Goal: Task Accomplishment & Management: Use online tool/utility

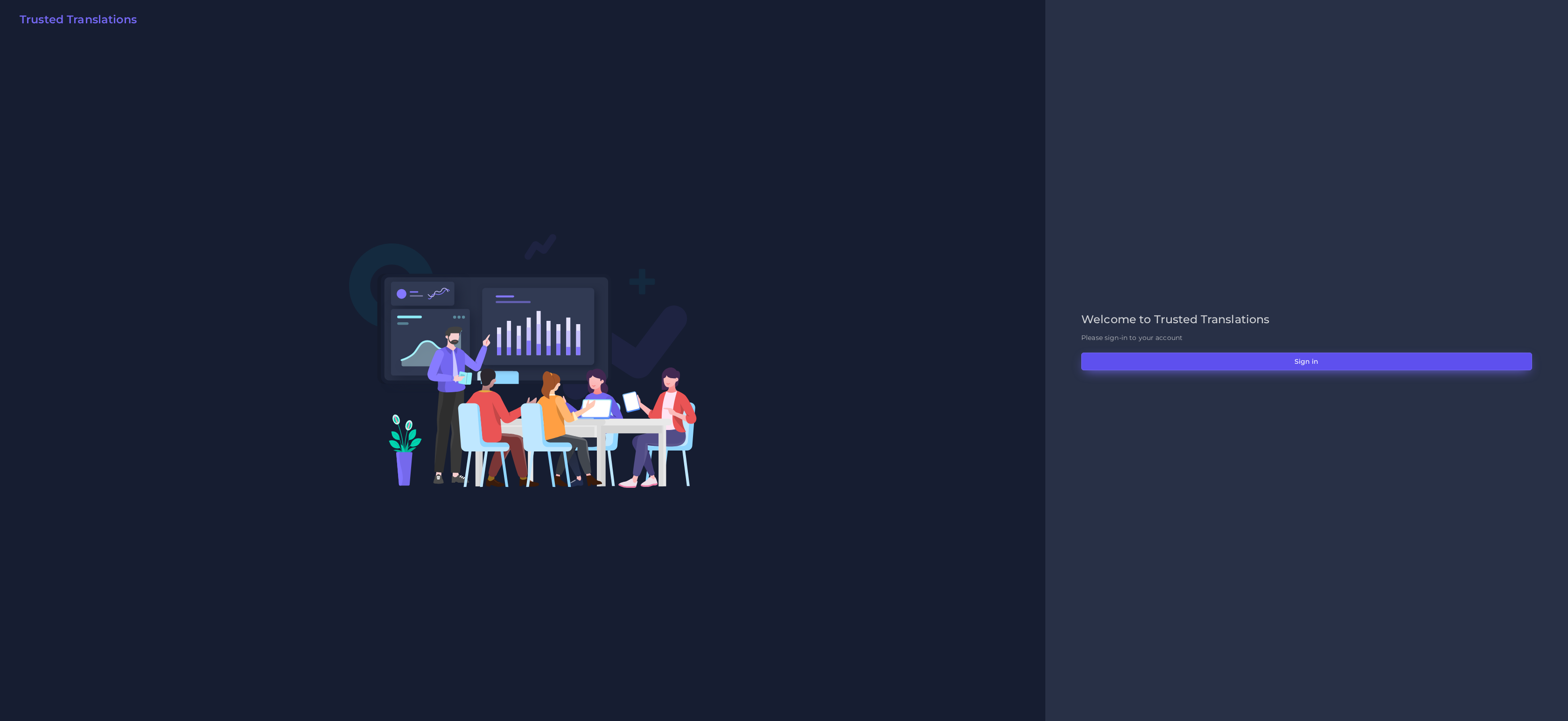
click at [1246, 359] on button "Sign in" at bounding box center [1306, 362] width 450 height 18
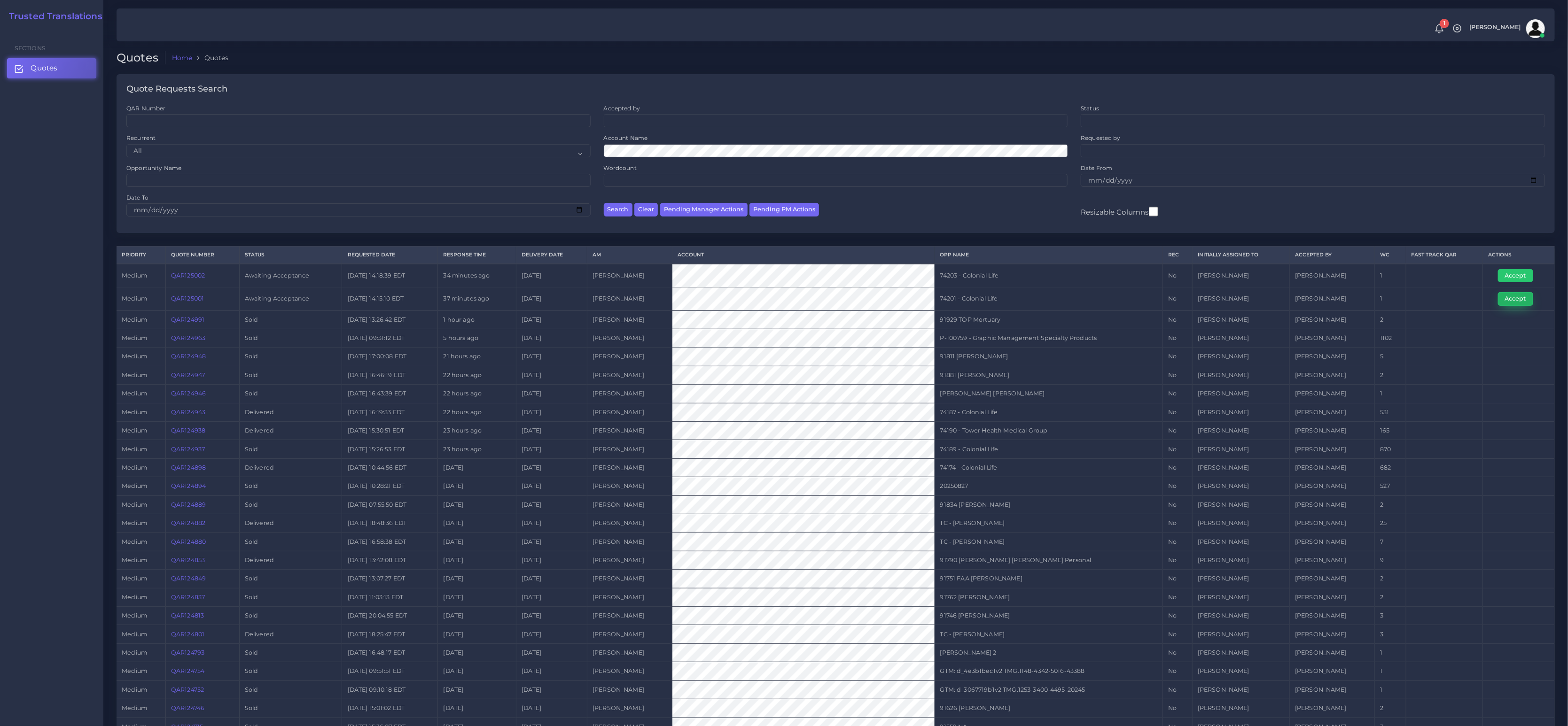
click at [1522, 302] on button "Accept" at bounding box center [1514, 298] width 35 height 14
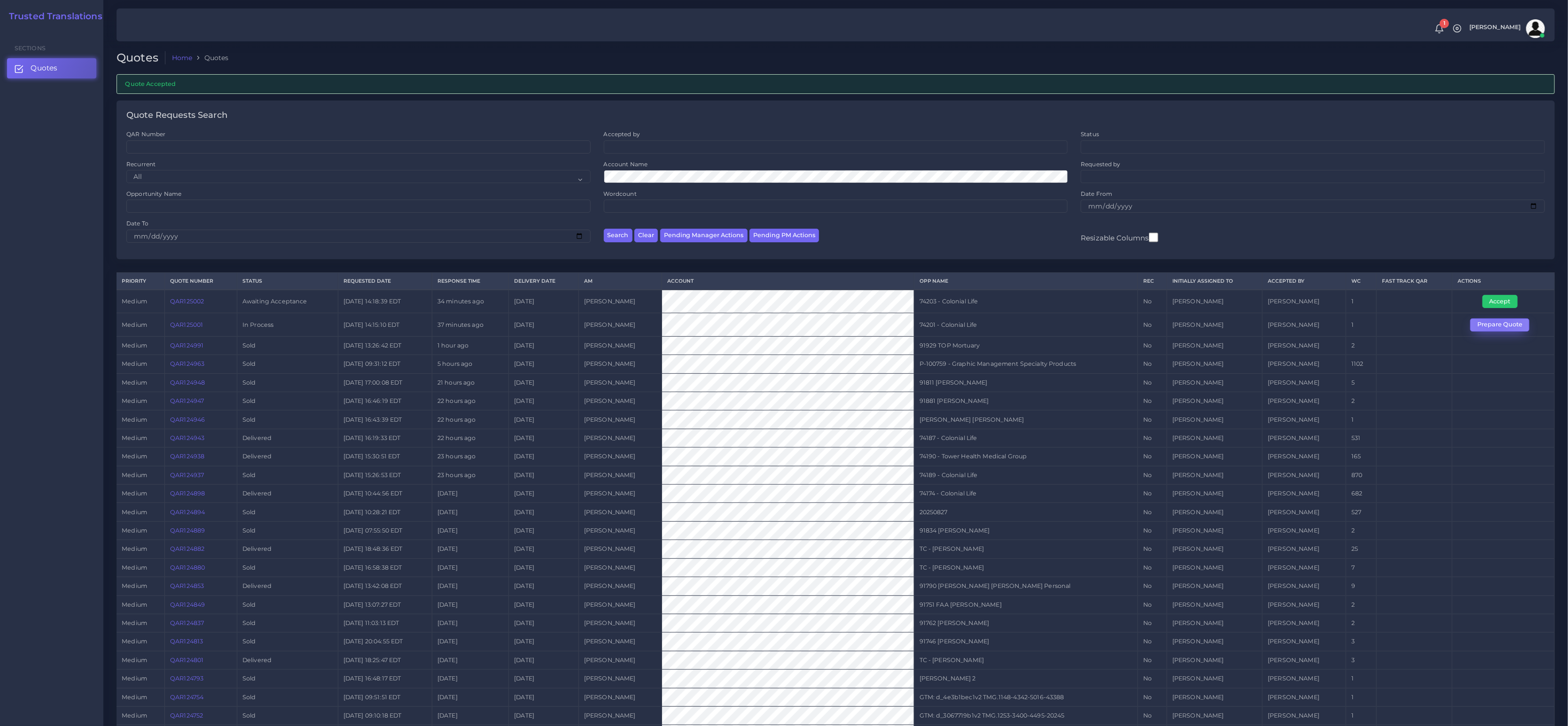
click at [1494, 324] on button "Prepare Quote" at bounding box center [1499, 324] width 59 height 14
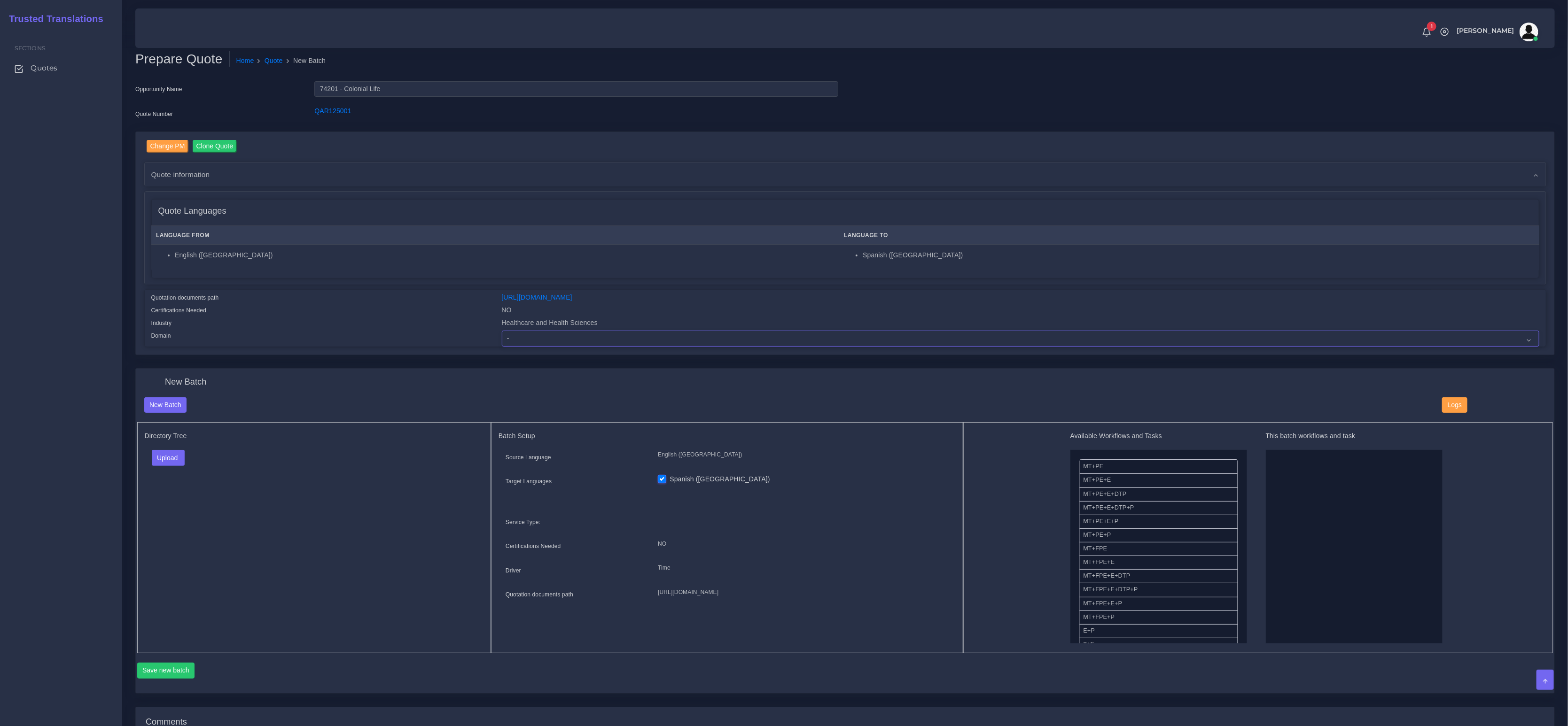
click at [619, 343] on select "- Advertising and Media Agriculture, Forestry and Fishing Architecture, Buildin…" at bounding box center [1020, 339] width 1037 height 16
select select "Healthcare and Health Sciences"
click at [502, 331] on select "- Advertising and Media Agriculture, Forestry and Fishing Architecture, Buildin…" at bounding box center [1020, 339] width 1037 height 16
drag, startPoint x: 339, startPoint y: 486, endPoint x: 335, endPoint y: 487, distance: 4.1
click at [337, 486] on div "Directory Tree Upload Folder Files un/check all" at bounding box center [314, 537] width 355 height 231
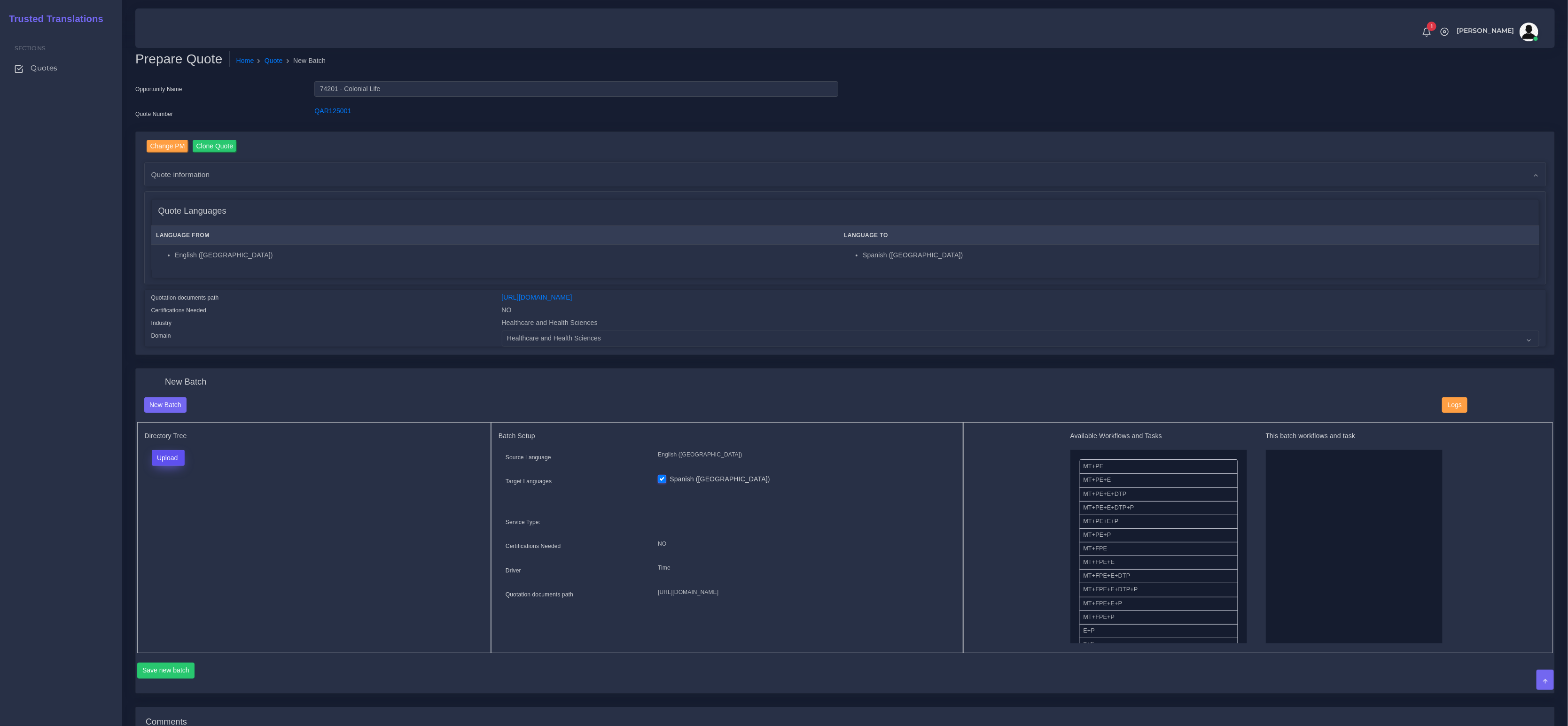
click at [169, 460] on button "Upload" at bounding box center [168, 458] width 34 height 16
click at [178, 494] on label "Files" at bounding box center [184, 493] width 64 height 12
drag, startPoint x: 1105, startPoint y: 517, endPoint x: 1232, endPoint y: 514, distance: 127.0
drag, startPoint x: 1110, startPoint y: 590, endPoint x: 1232, endPoint y: 588, distance: 122.0
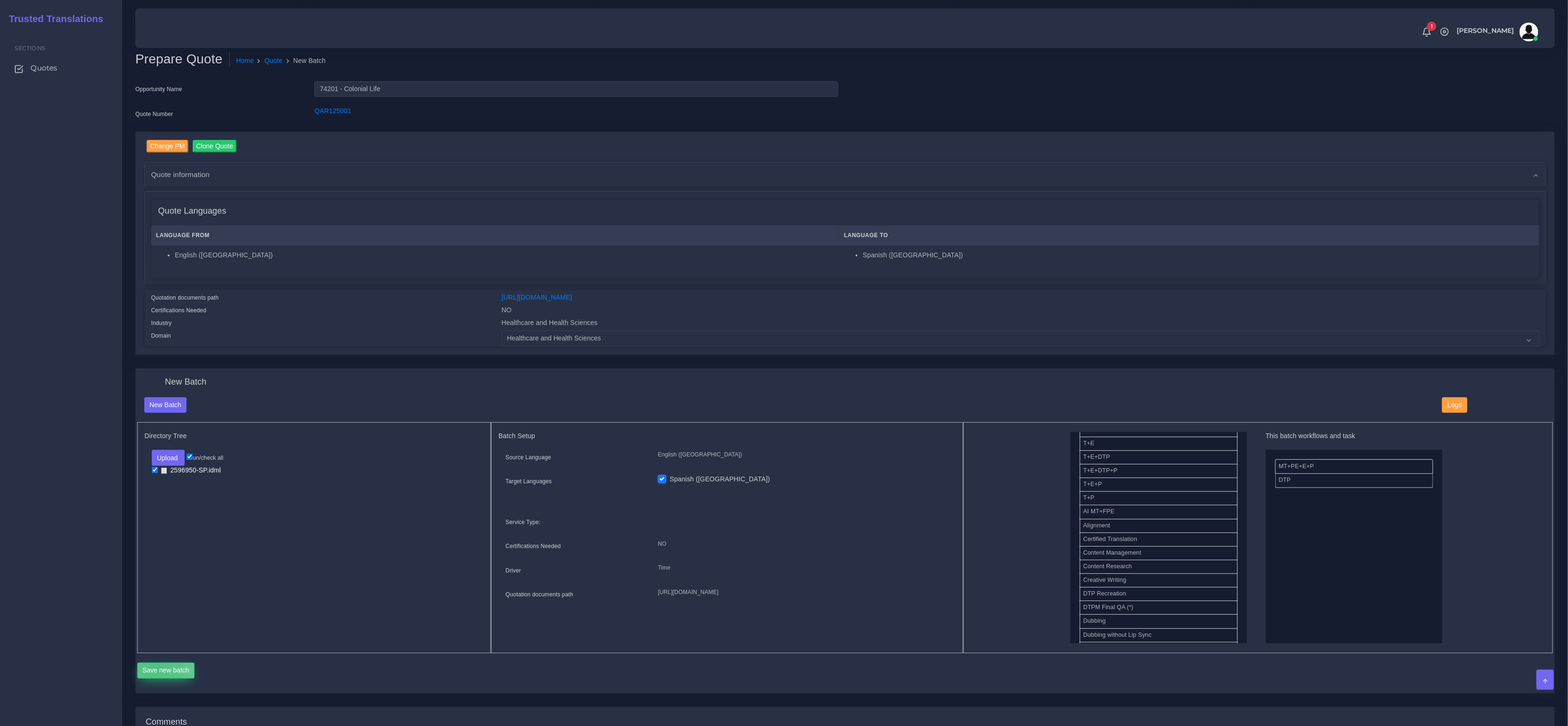
click at [155, 666] on button "Save new batch" at bounding box center [166, 671] width 58 height 16
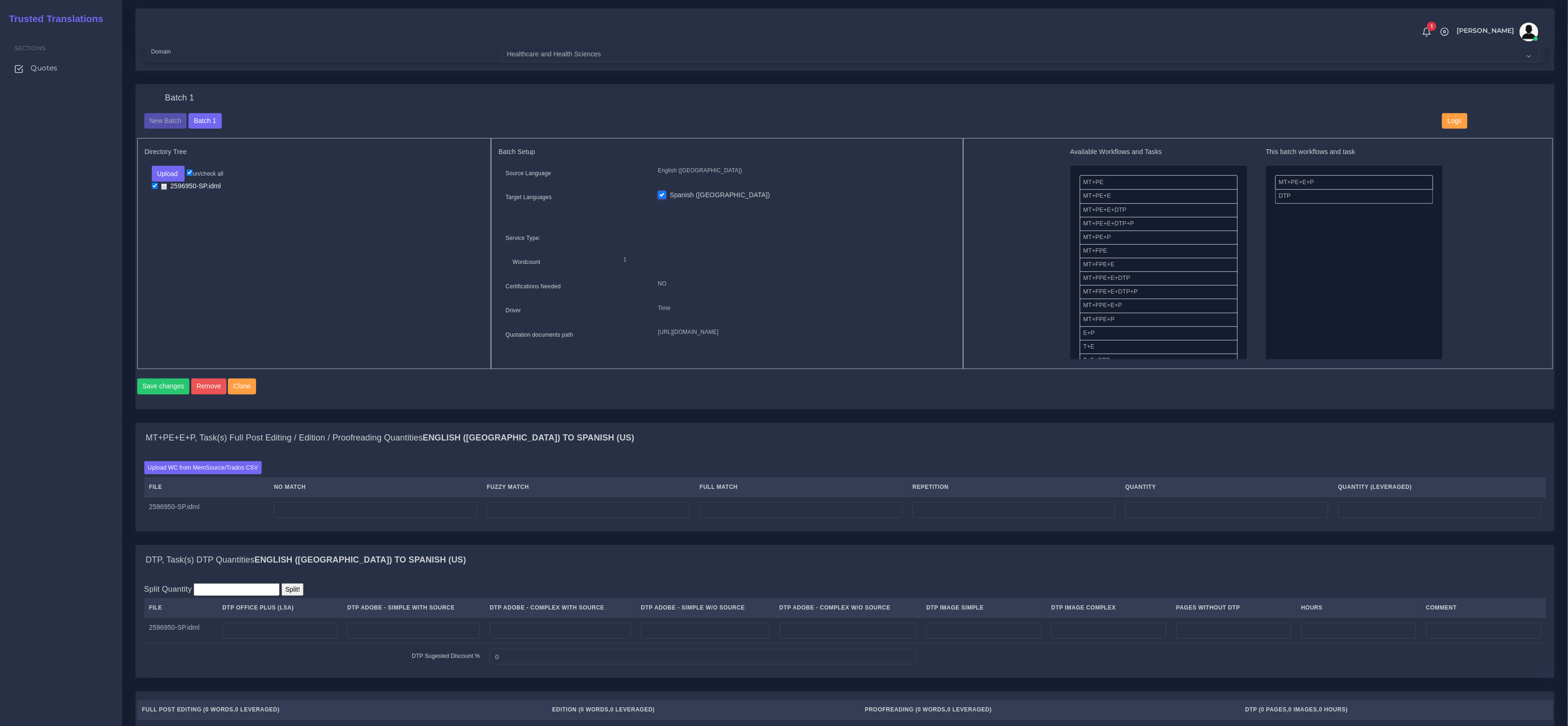
scroll to position [397, 0]
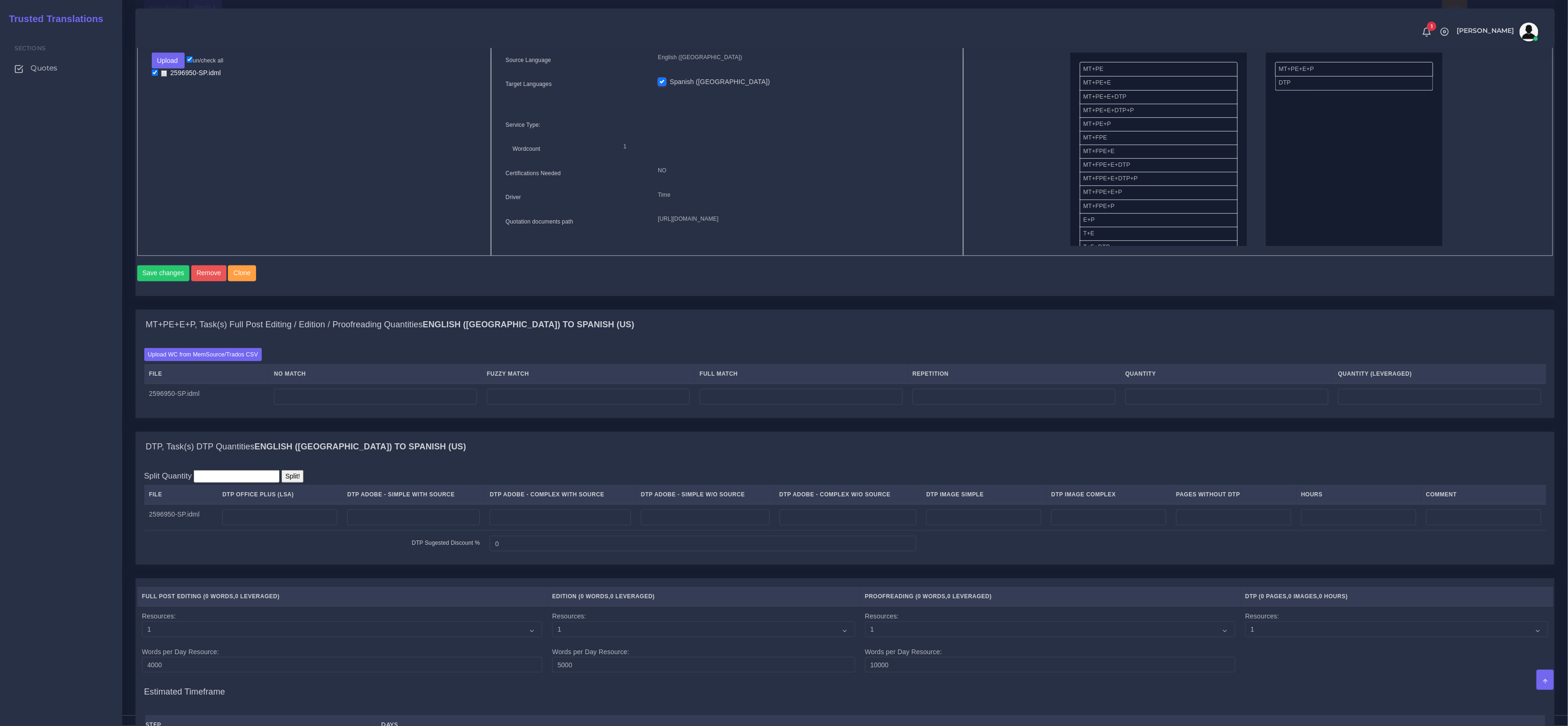
click at [216, 355] on div "Upload WC from MemSource/Trados CSV File No Match Fuzzy Match Full Match Repeti…" at bounding box center [845, 379] width 1418 height 78
click at [217, 361] on label "Upload WC from MemSource/Trados CSV" at bounding box center [203, 354] width 118 height 13
click at [0, 0] on input "Upload WC from MemSource/Trados CSV" at bounding box center [0, 0] width 0 height 0
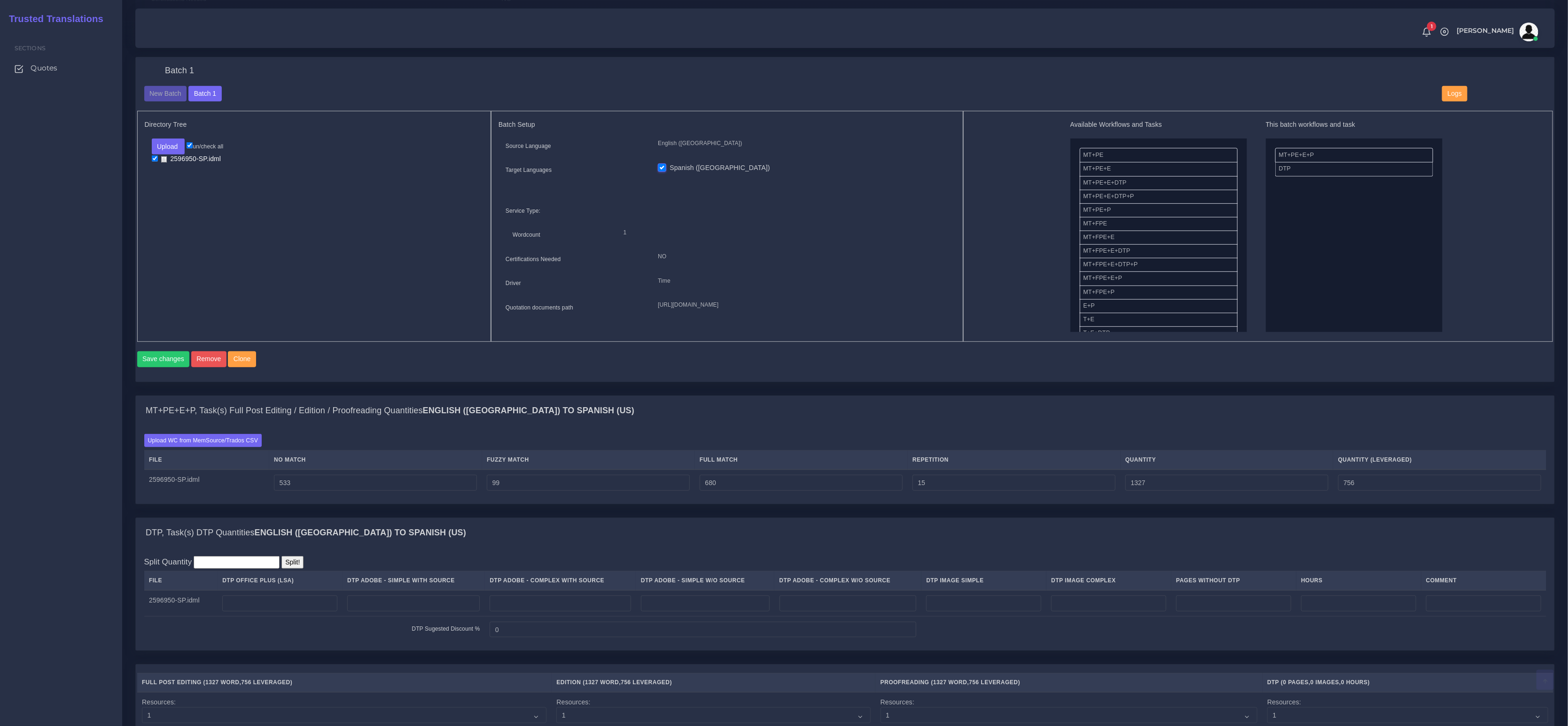
scroll to position [404, 0]
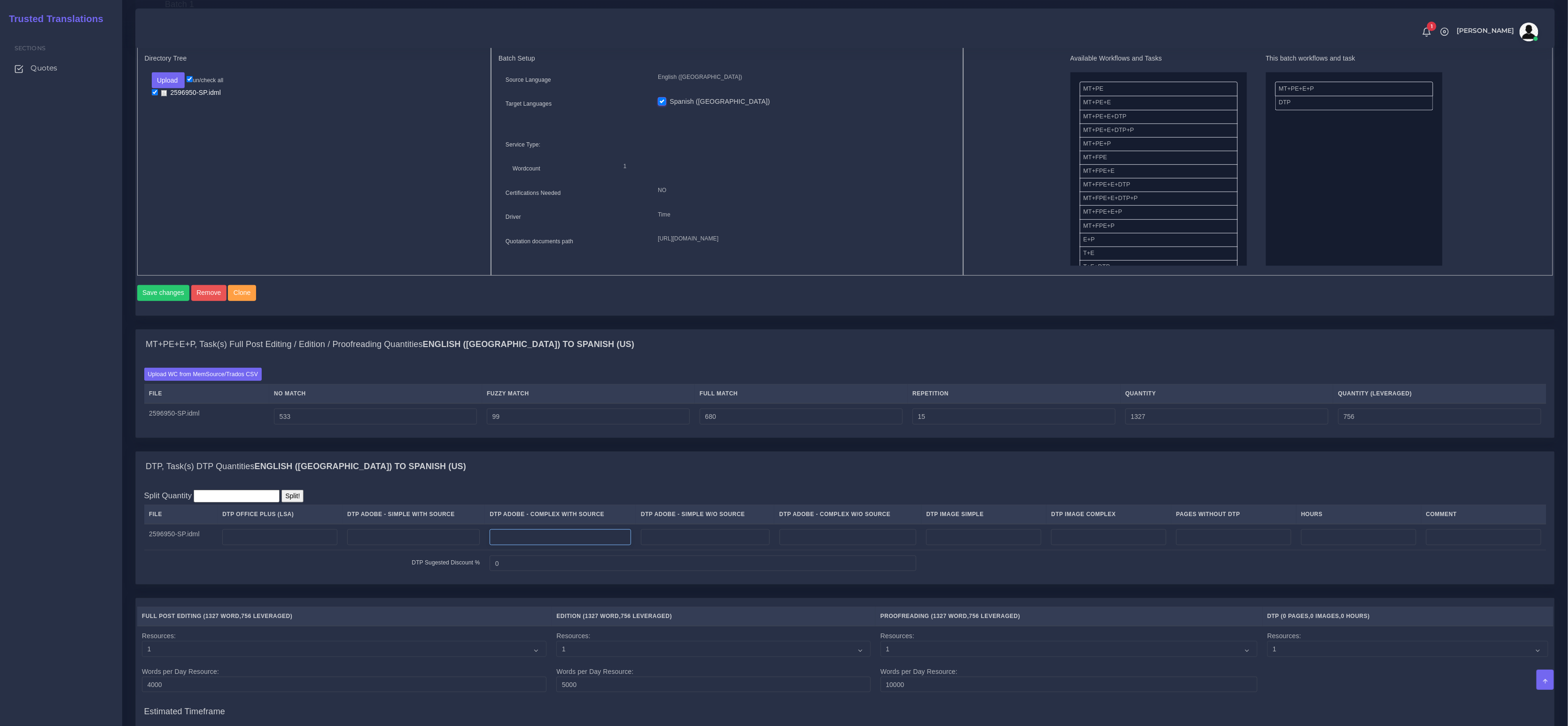
click at [607, 545] on input "number" at bounding box center [560, 537] width 141 height 16
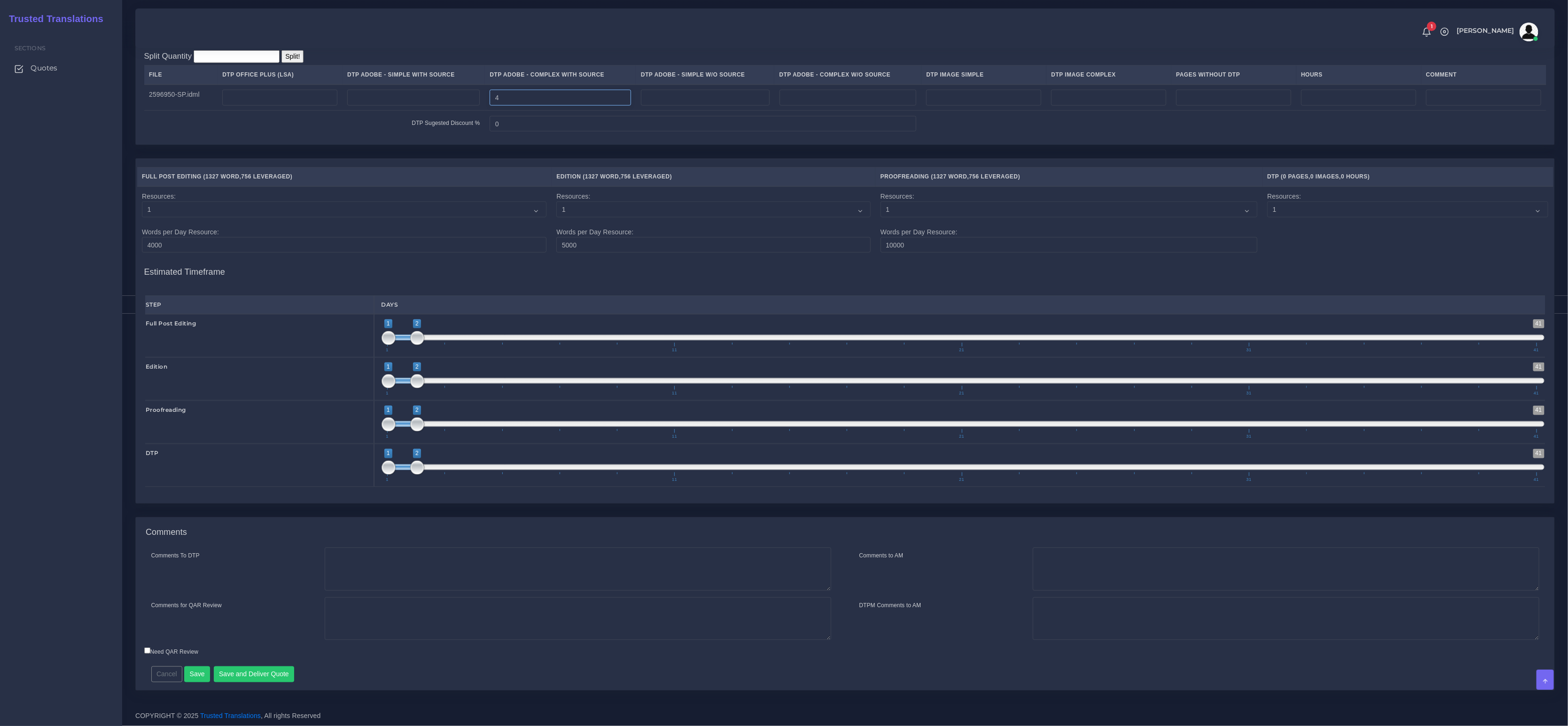
scroll to position [848, 0]
type input "4"
click at [402, 569] on textarea "Comments To DTP" at bounding box center [578, 569] width 506 height 44
paste textarea "Usual Instructions - LSA - Colonial Life"
type textarea "Usual Instructions - LSA - Colonial Life"
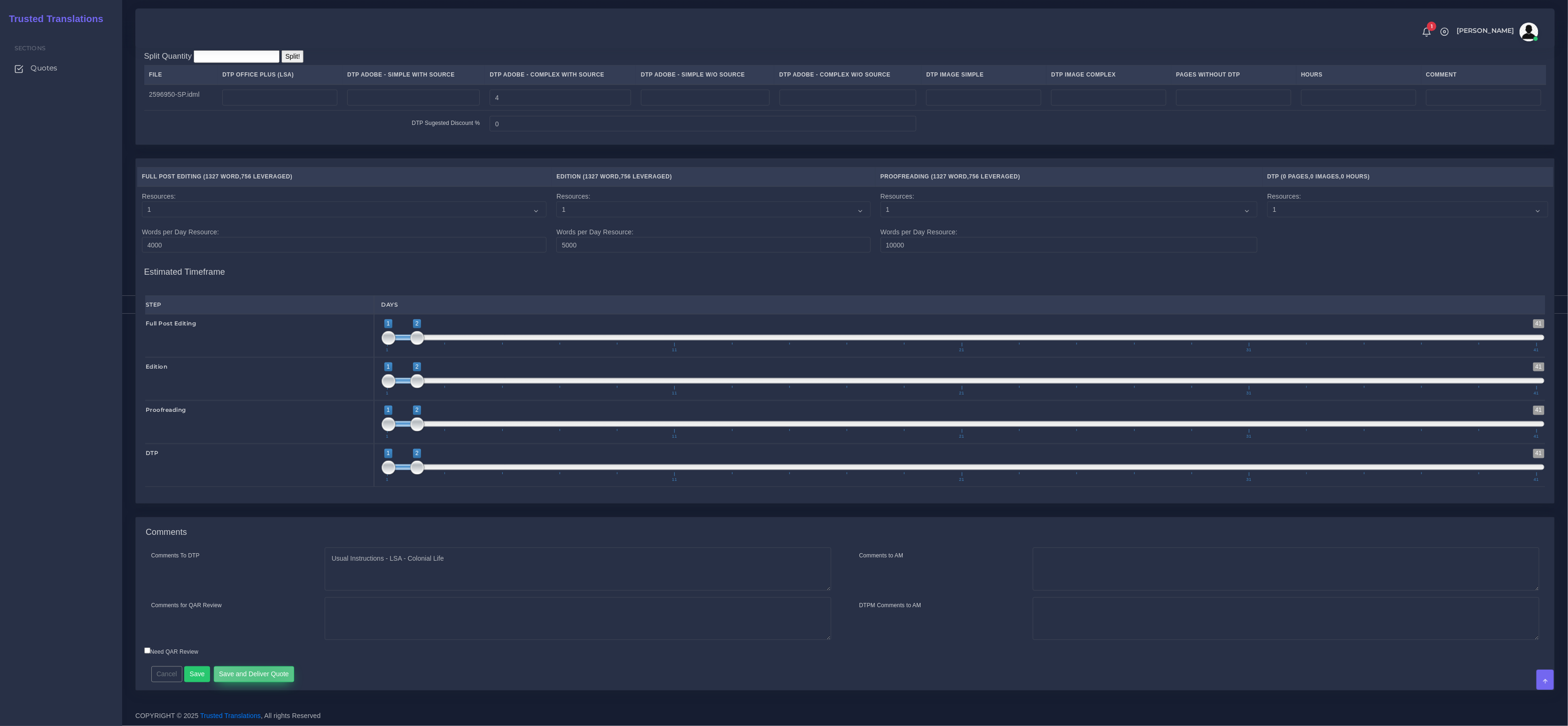
click at [265, 677] on button "Save and Deliver Quote" at bounding box center [254, 674] width 81 height 16
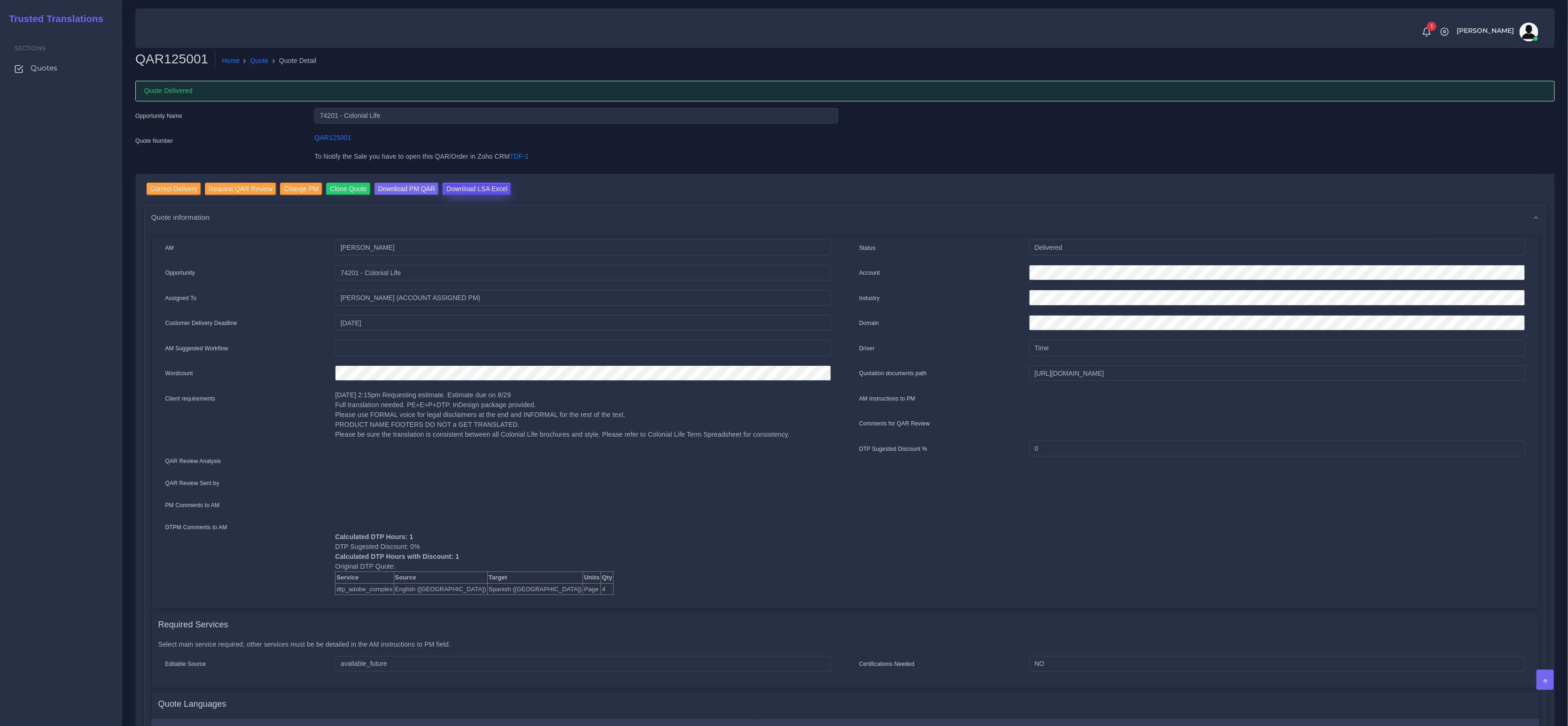
click at [469, 188] on input "Download LSA Excel" at bounding box center [477, 189] width 69 height 13
click at [257, 60] on link "Quote" at bounding box center [259, 61] width 18 height 10
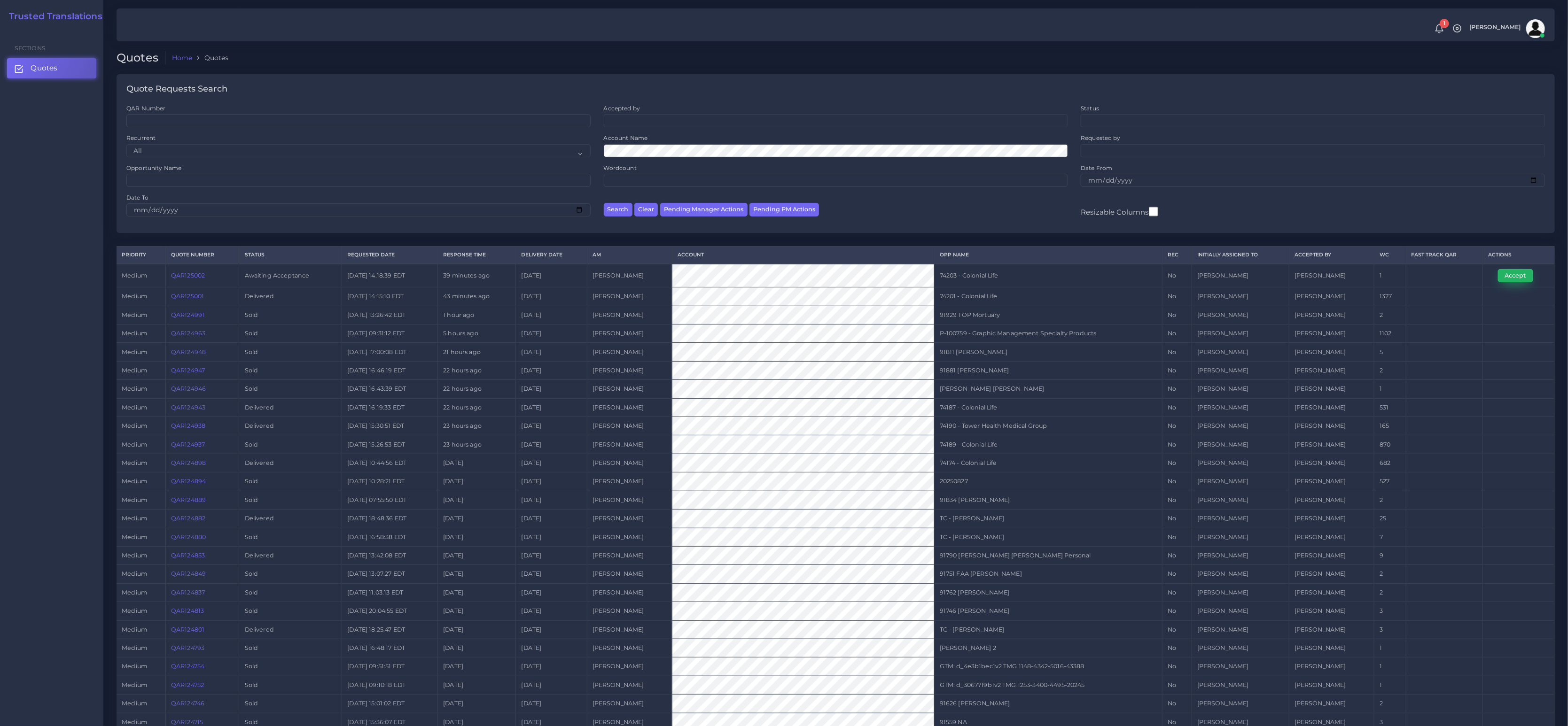
click at [1521, 280] on button "Accept" at bounding box center [1514, 276] width 35 height 14
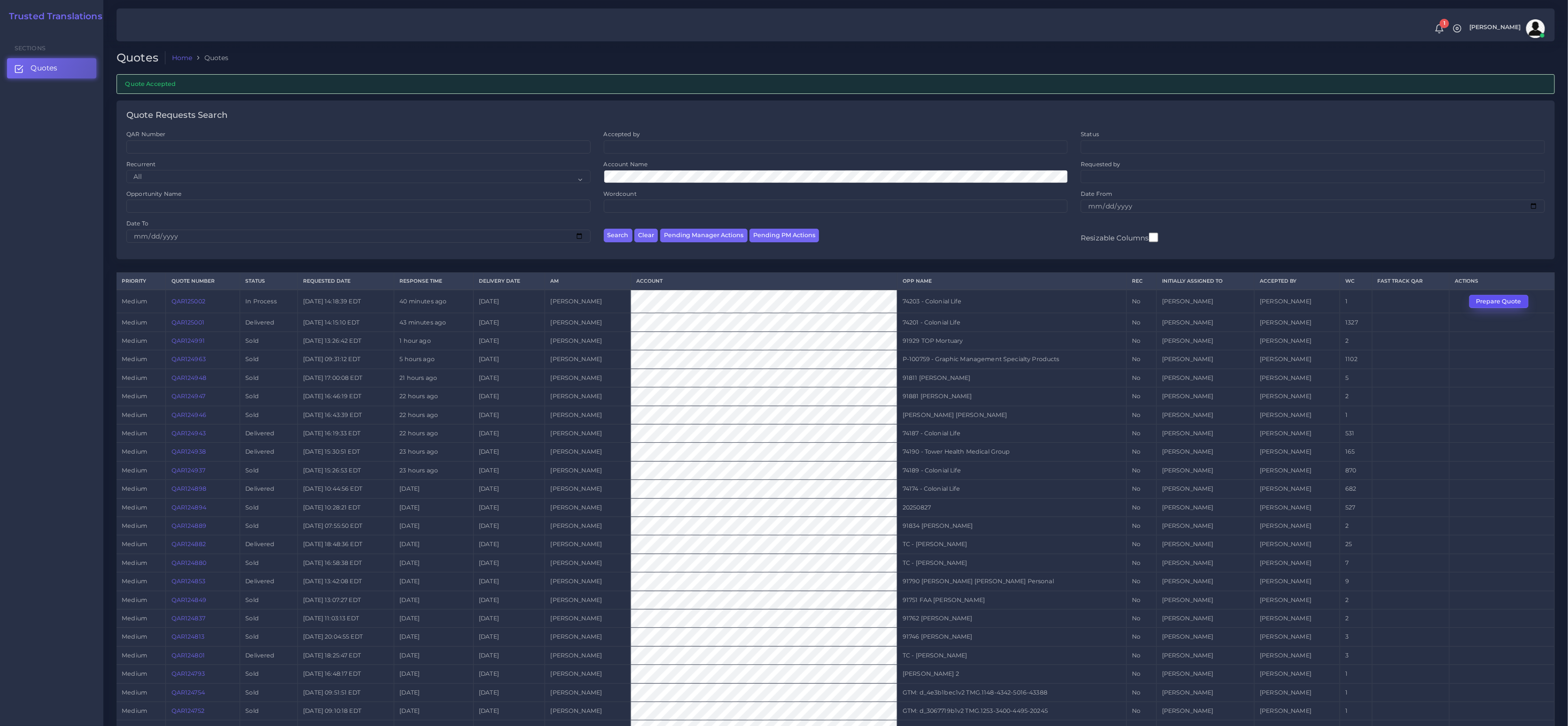
click at [1501, 306] on button "Prepare Quote" at bounding box center [1498, 301] width 59 height 14
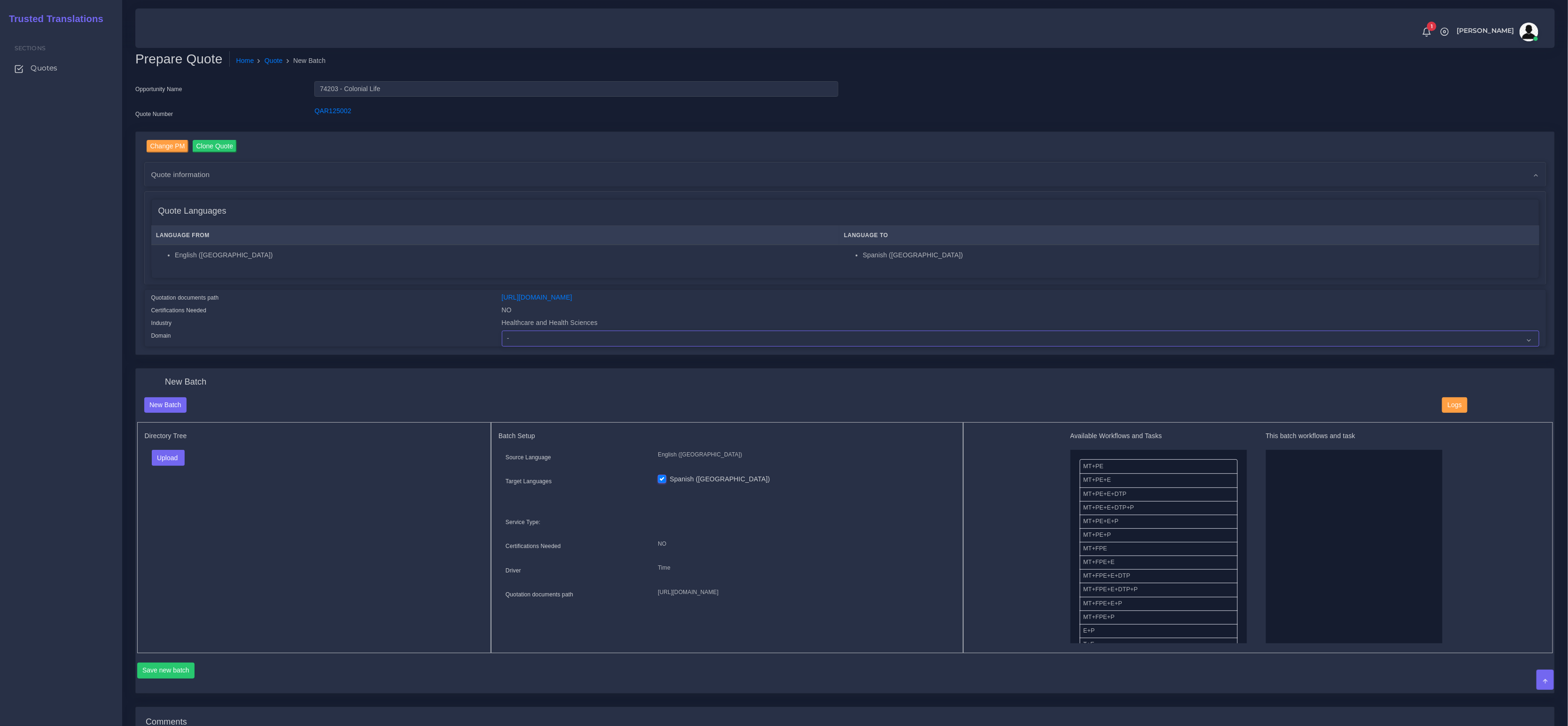
click at [618, 337] on select "- Advertising and Media Agriculture, Forestry and Fishing Architecture, Buildin…" at bounding box center [1020, 339] width 1037 height 16
select select "Healthcare and Health Sciences"
click at [502, 331] on select "- Advertising and Media Agriculture, Forestry and Fishing Architecture, Buildin…" at bounding box center [1020, 339] width 1037 height 16
click at [161, 456] on button "Upload" at bounding box center [168, 458] width 34 height 16
click at [174, 493] on label "Files" at bounding box center [184, 493] width 64 height 12
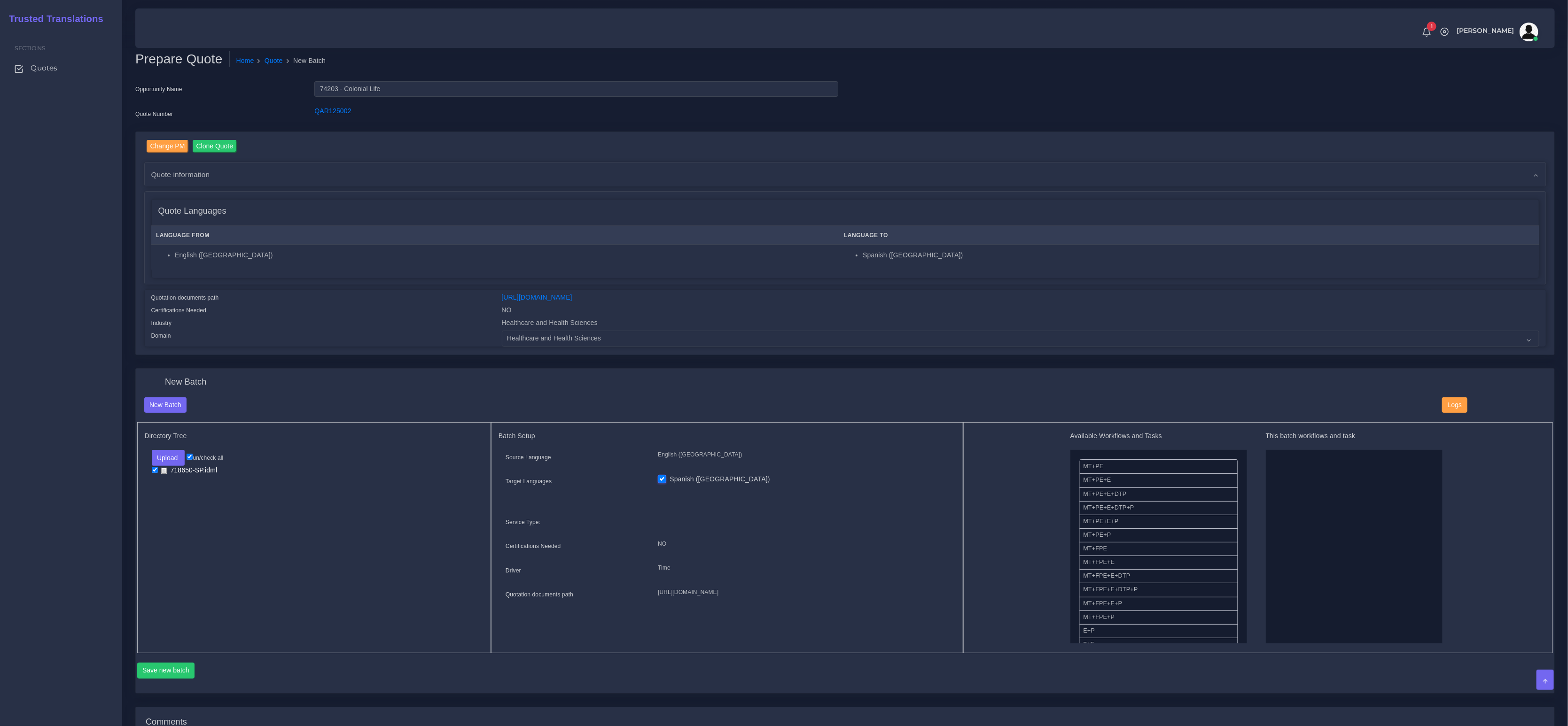
drag, startPoint x: 1110, startPoint y: 518, endPoint x: 1286, endPoint y: 510, distance: 176.2
drag, startPoint x: 1097, startPoint y: 528, endPoint x: 1327, endPoint y: 526, distance: 230.0
click at [172, 663] on button "Save new batch" at bounding box center [166, 671] width 58 height 16
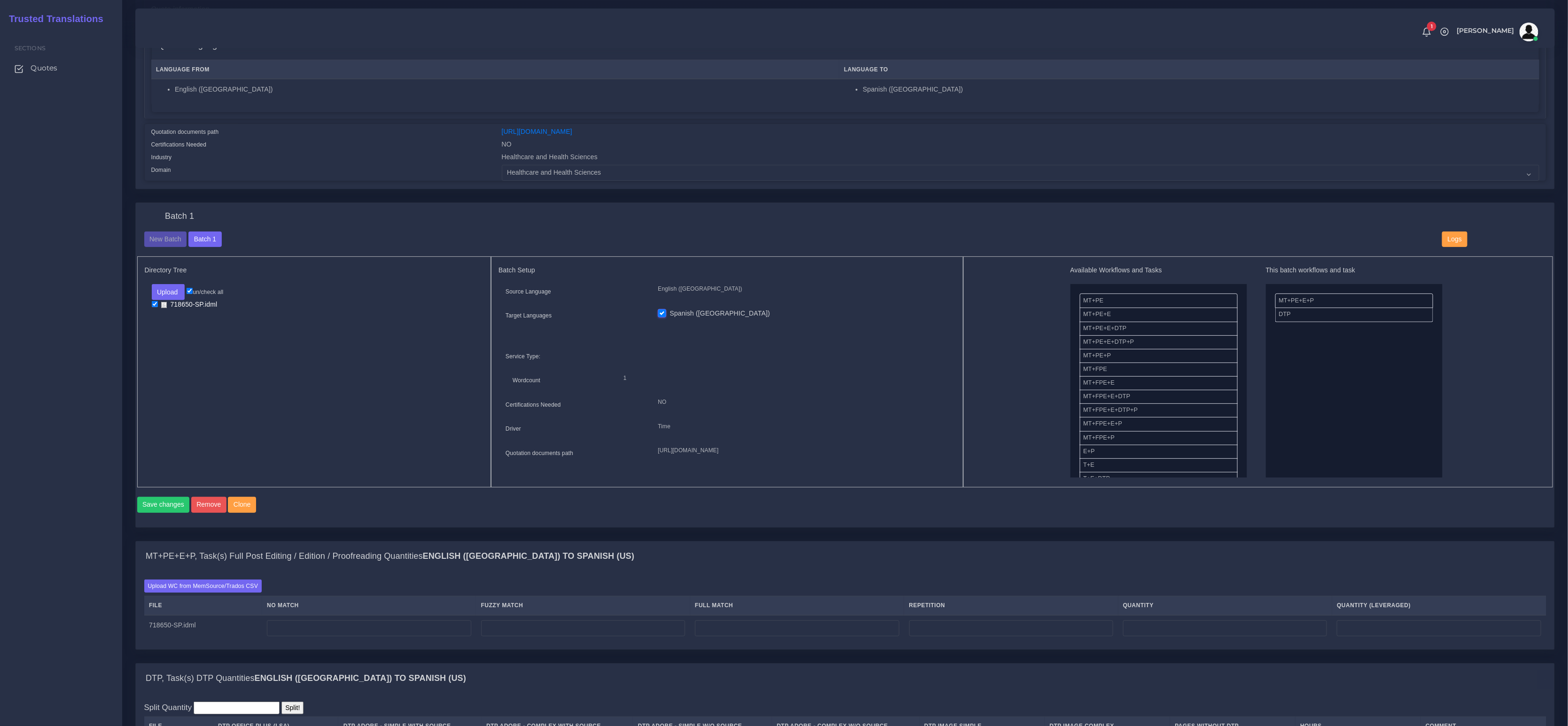
scroll to position [304, 0]
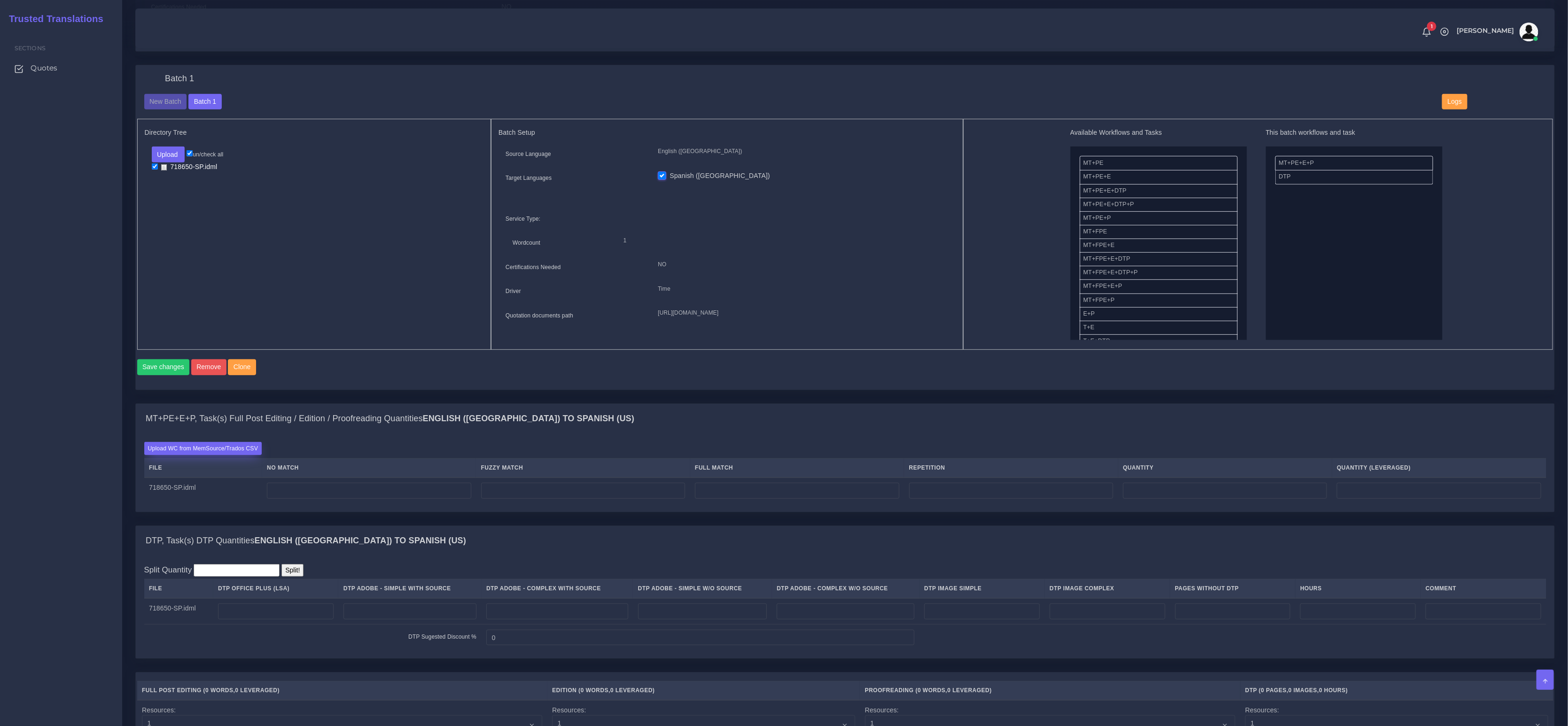
click at [190, 452] on label "Upload WC from MemSource/Trados CSV" at bounding box center [203, 448] width 118 height 13
click at [0, 0] on input "Upload WC from MemSource/Trados CSV" at bounding box center [0, 0] width 0 height 0
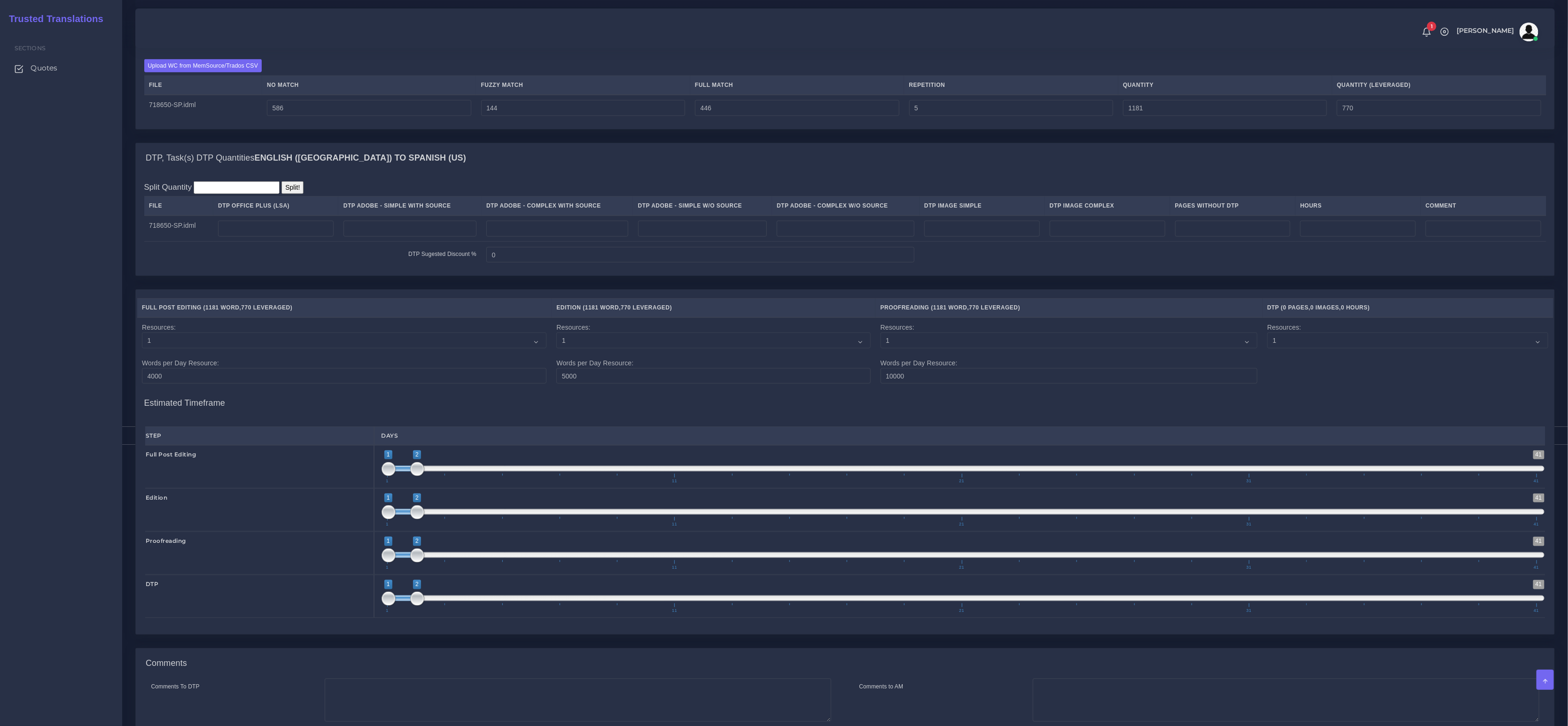
scroll to position [721, 0]
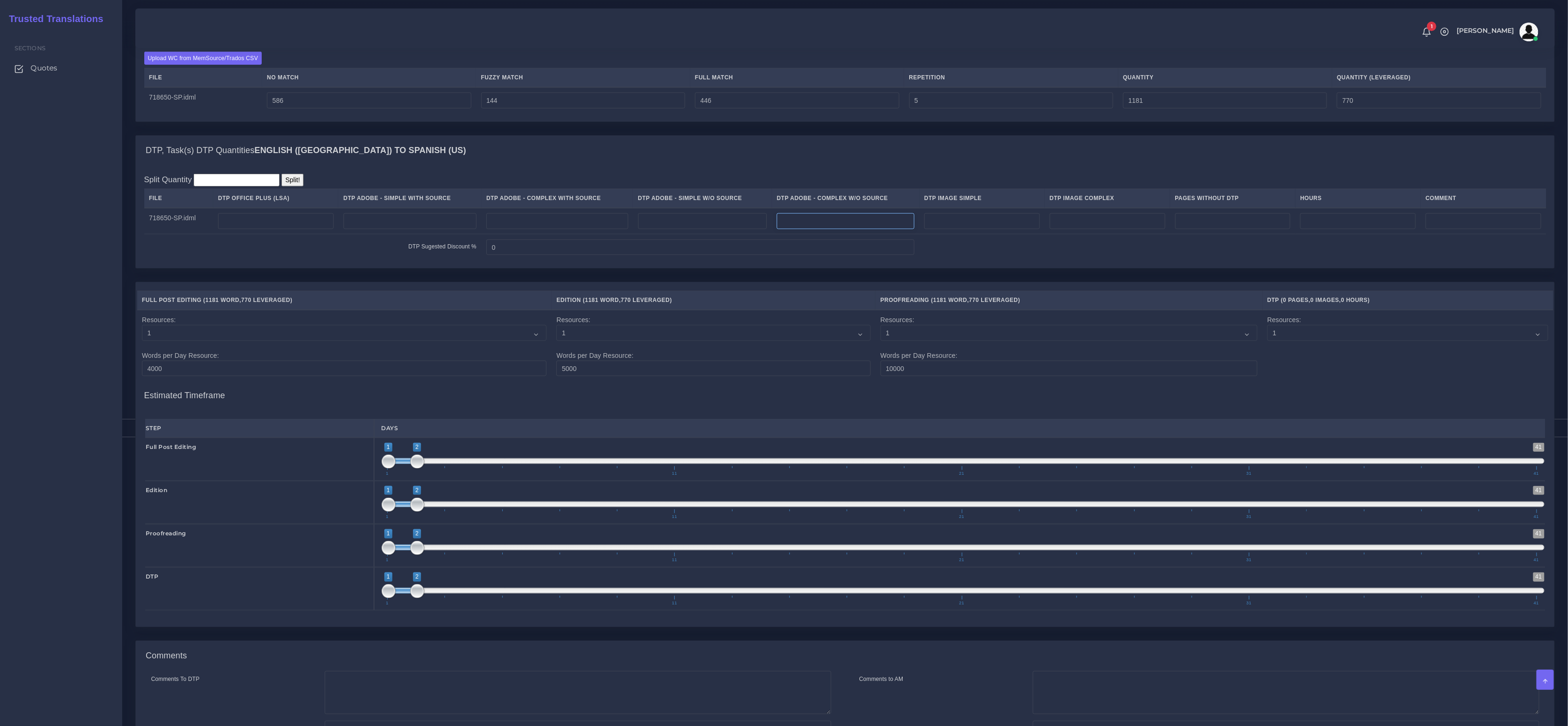
click at [847, 229] on input "number" at bounding box center [845, 221] width 138 height 16
click at [604, 229] on input "number" at bounding box center [557, 221] width 141 height 16
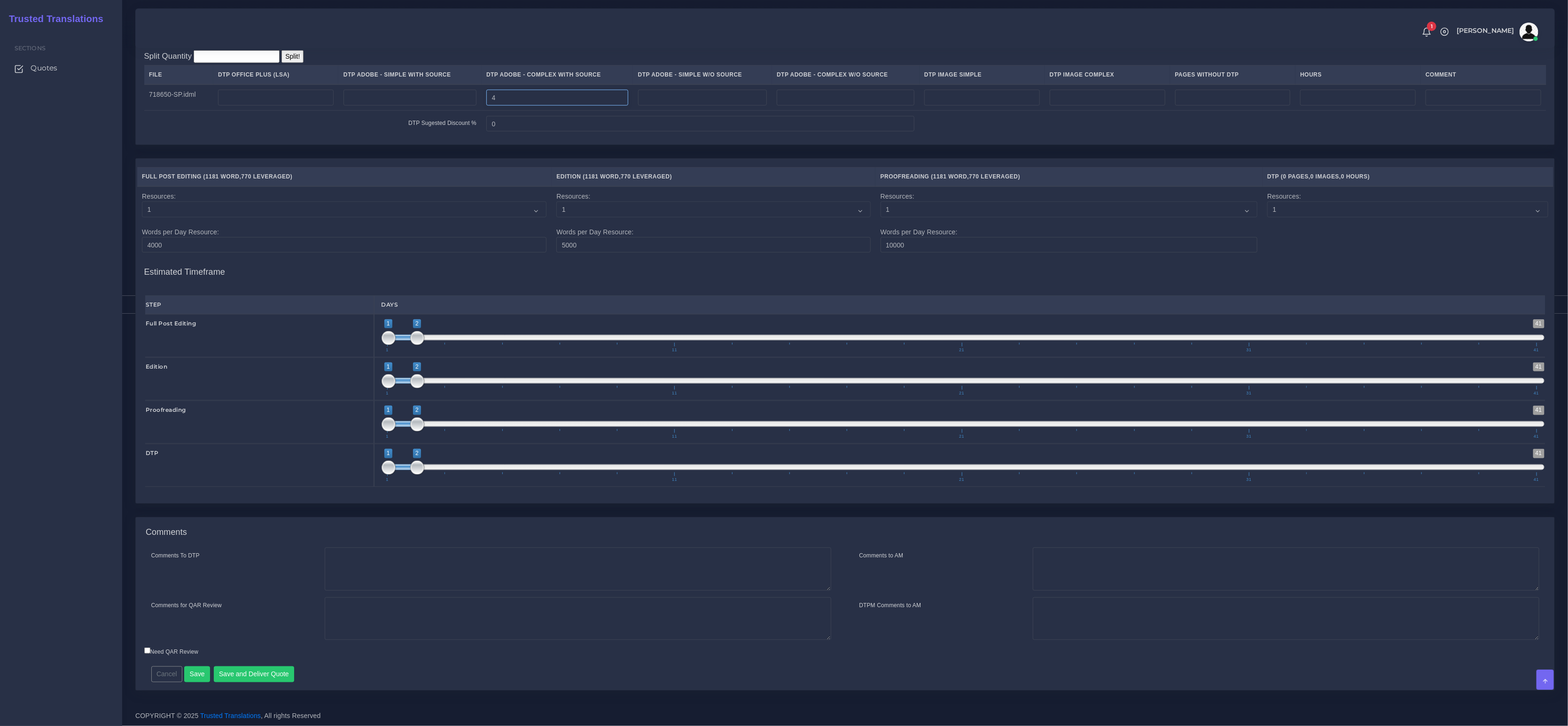
type input "4"
click at [375, 570] on textarea "Comments To DTP" at bounding box center [578, 569] width 506 height 44
paste textarea "Same usual LSA - Colonial Life Instructions."
type textarea "Same usual LSA - Colonial Life Instructions."
click at [266, 680] on button "Save and Deliver Quote" at bounding box center [254, 674] width 81 height 16
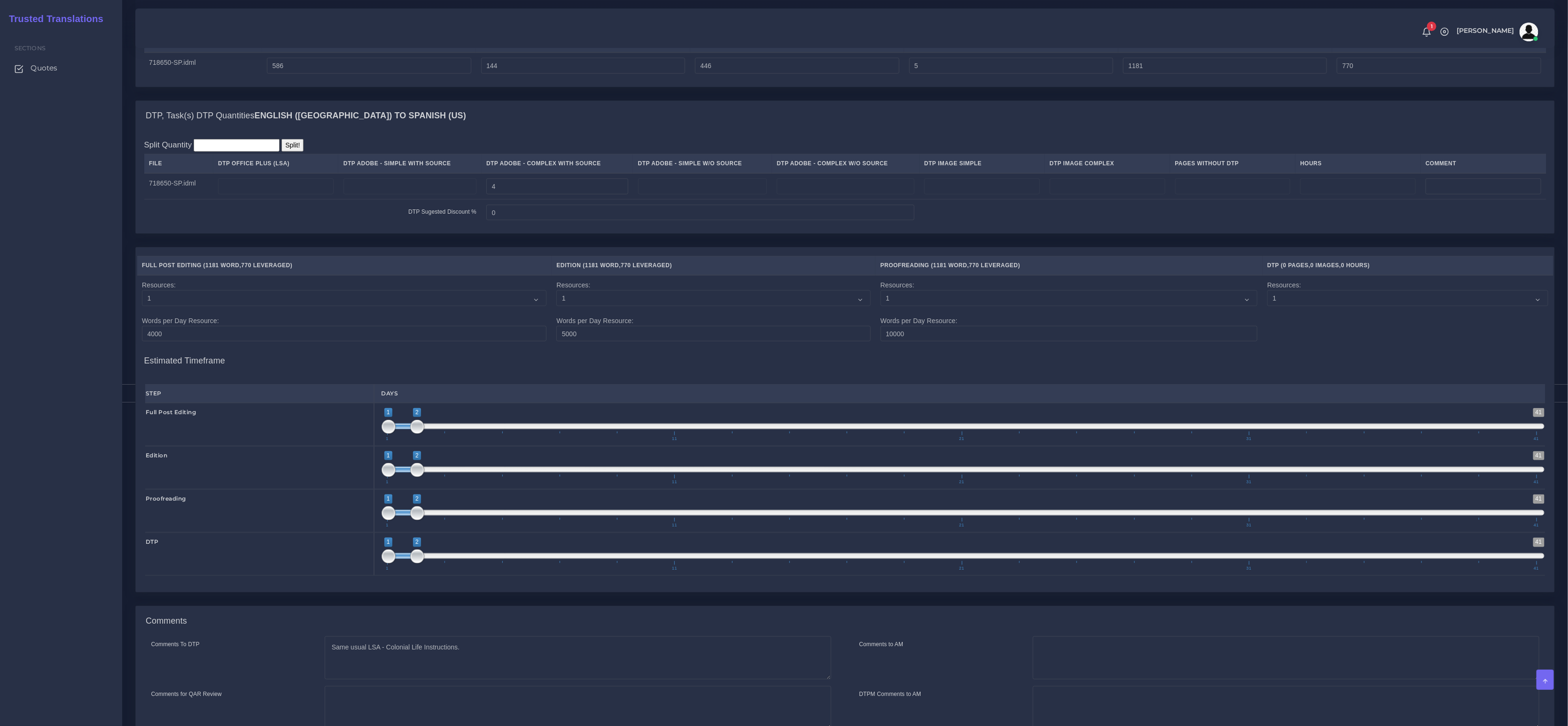
scroll to position [702, 0]
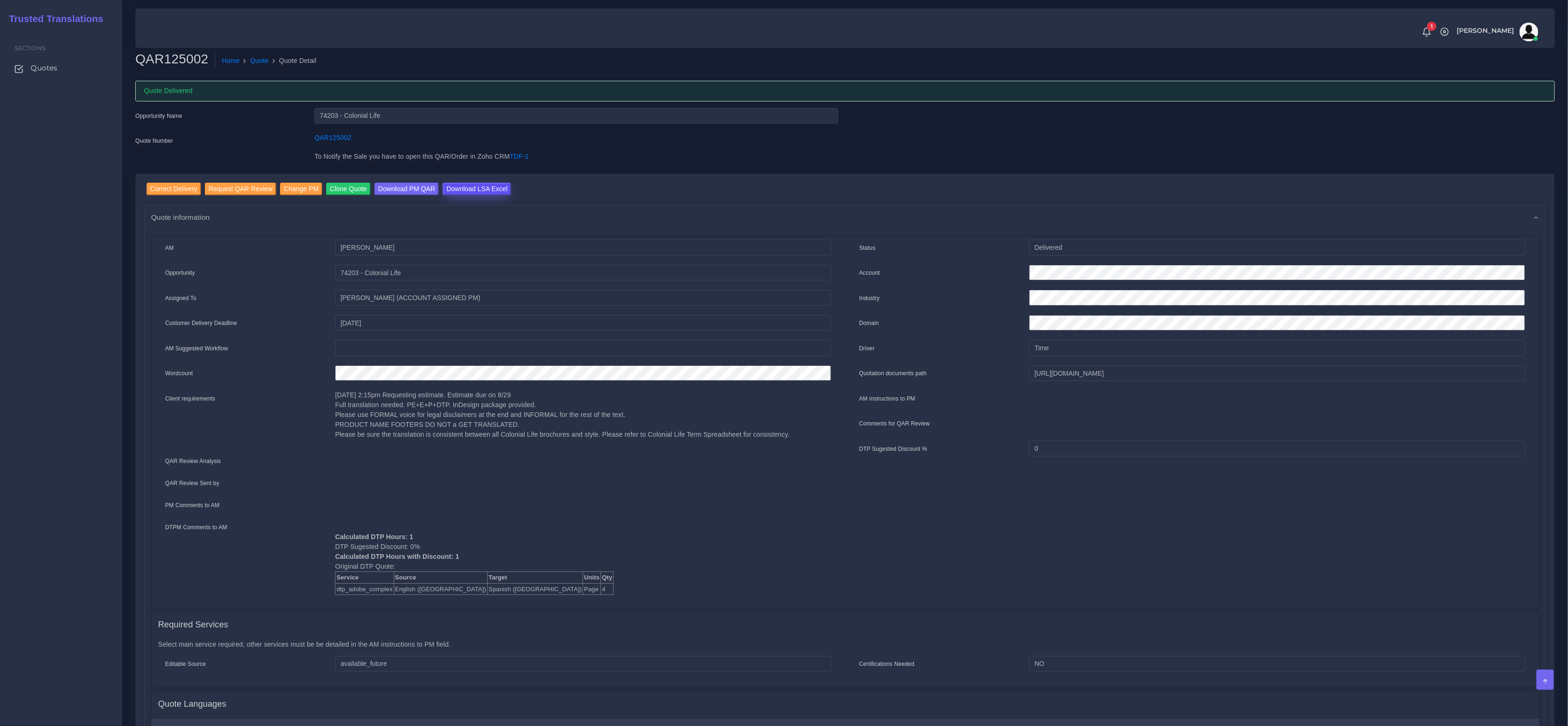
click at [487, 189] on input "Download LSA Excel" at bounding box center [477, 189] width 69 height 13
click at [254, 57] on link "Quote" at bounding box center [259, 61] width 18 height 10
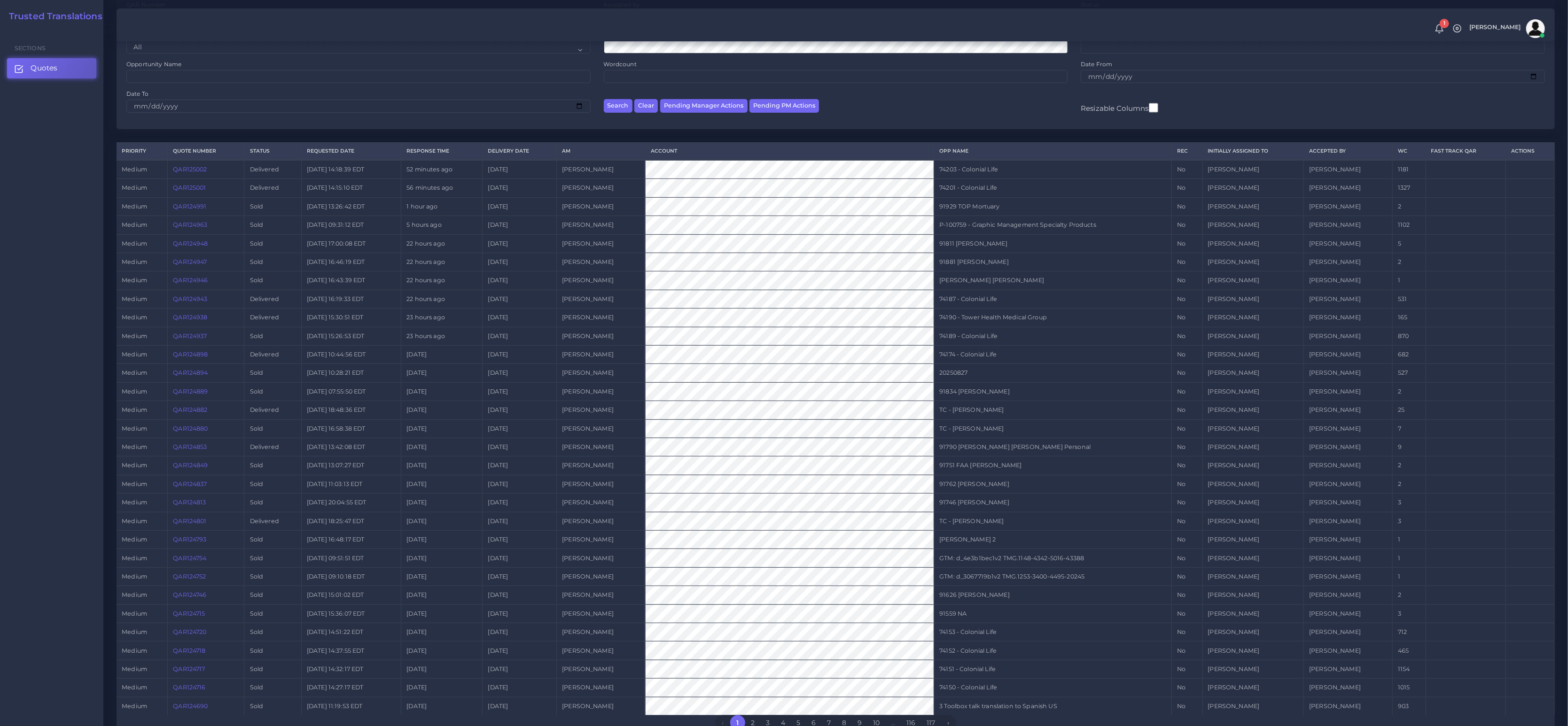
scroll to position [148, 0]
